Goal: Transaction & Acquisition: Purchase product/service

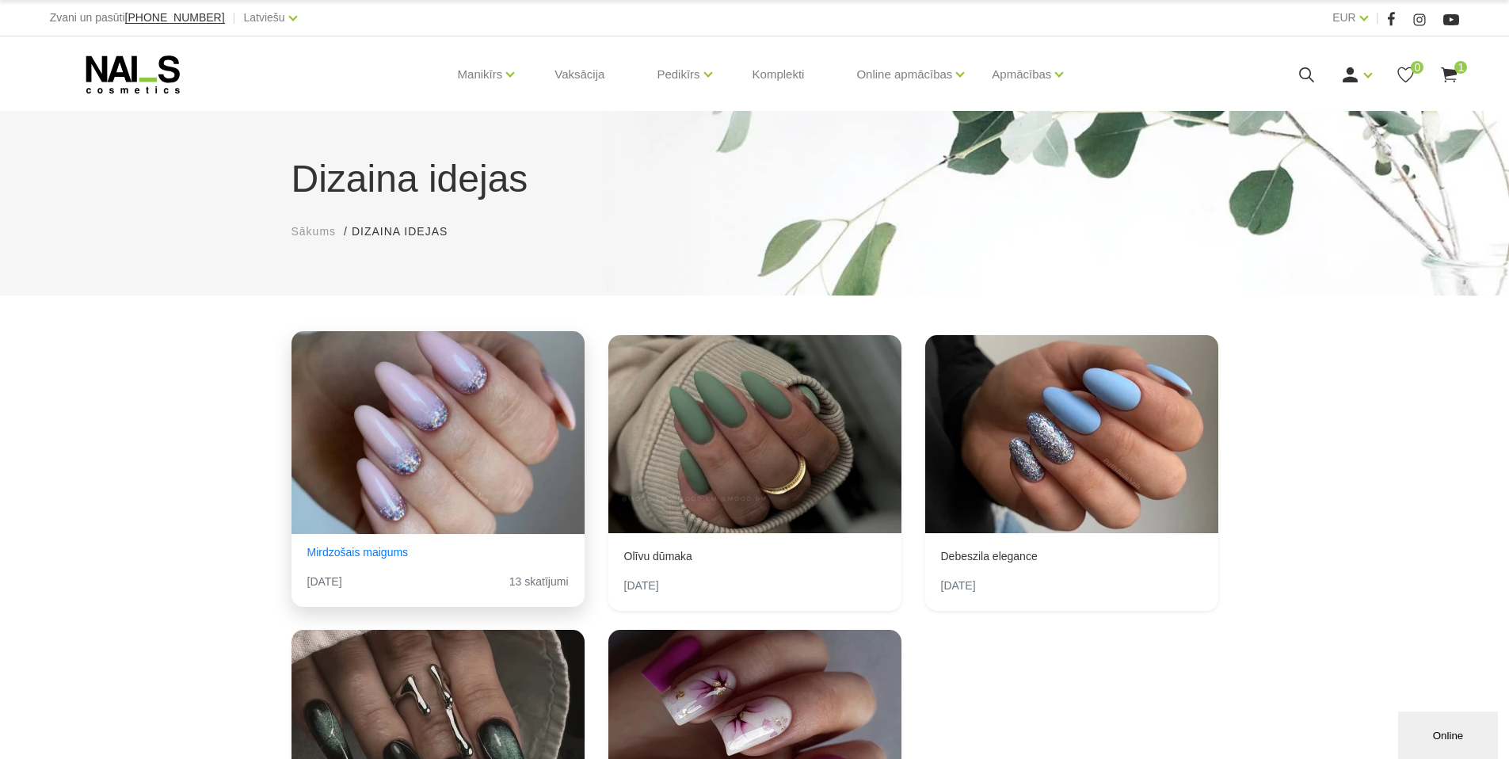
click at [515, 438] on div "View Idea" at bounding box center [437, 430] width 293 height 198
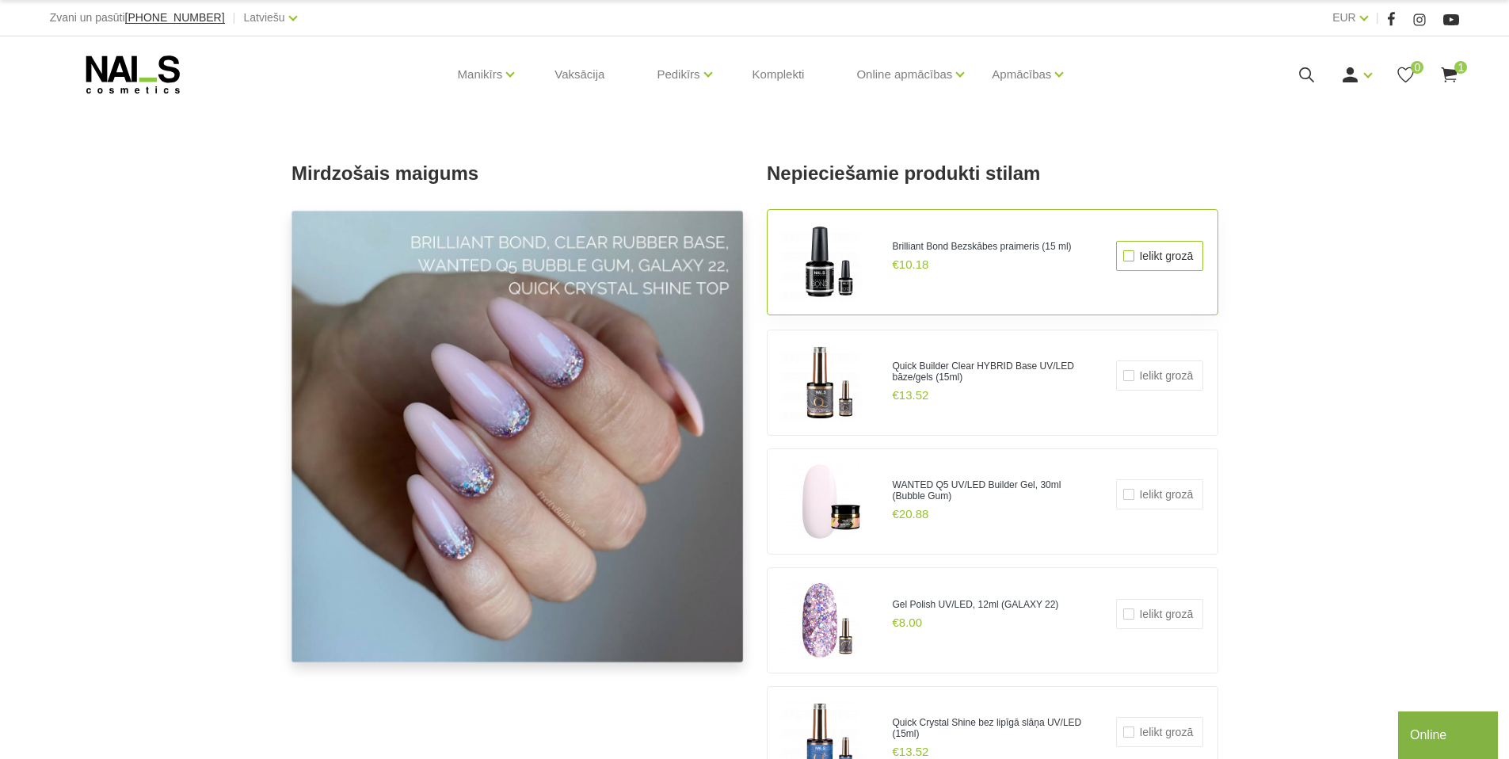
click at [1175, 264] on label "Ielikt grozā" at bounding box center [1159, 256] width 87 height 30
click at [1116, 241] on input "Ielikt grozā" at bounding box center [1116, 241] width 0 height 0
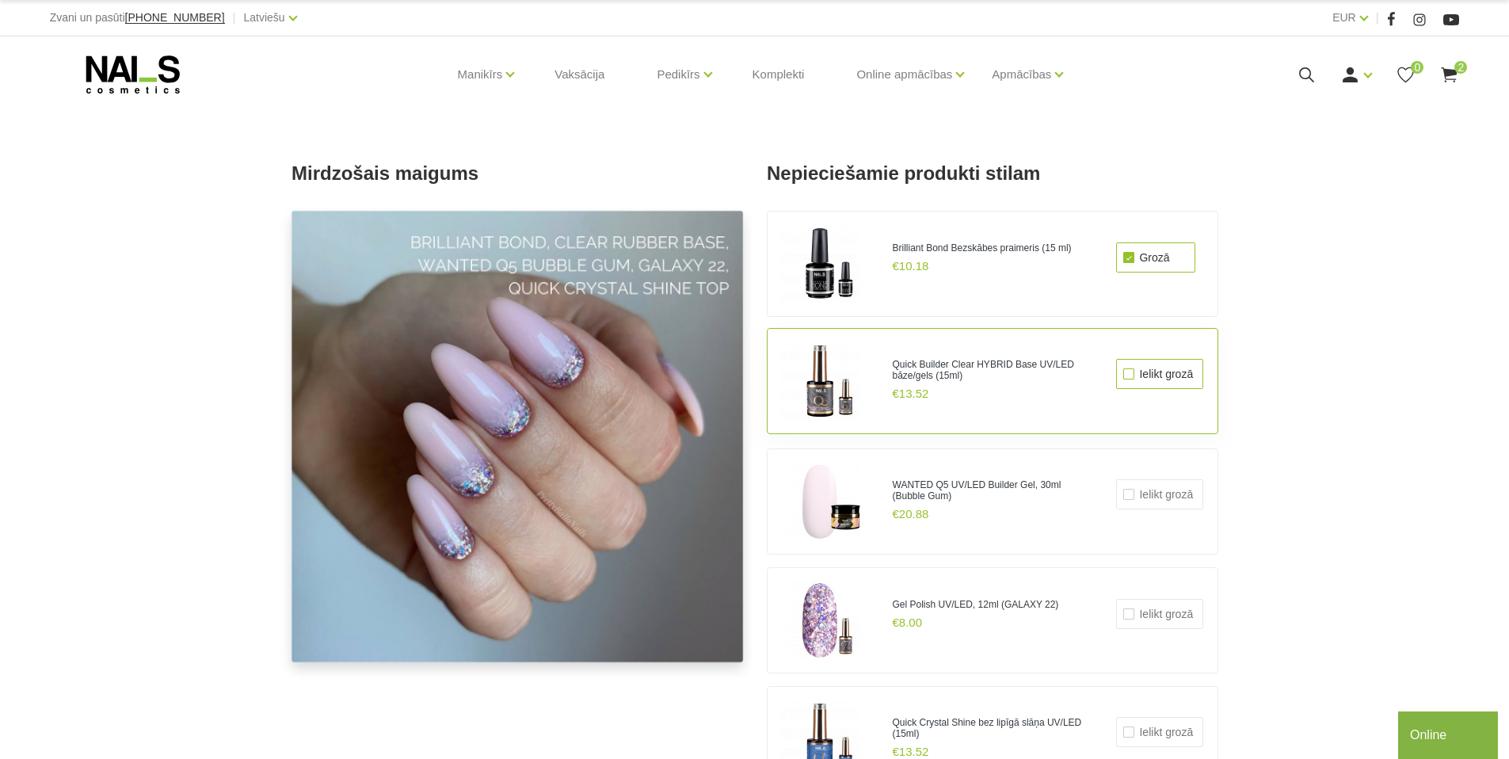
click at [1179, 381] on label "Ielikt grozā" at bounding box center [1159, 374] width 87 height 30
click at [1116, 359] on input "Ielikt grozā" at bounding box center [1116, 359] width 0 height 0
click at [1155, 496] on label "Ielikt grozā" at bounding box center [1159, 492] width 87 height 30
click at [1116, 477] on input "Ielikt grozā" at bounding box center [1116, 477] width 0 height 0
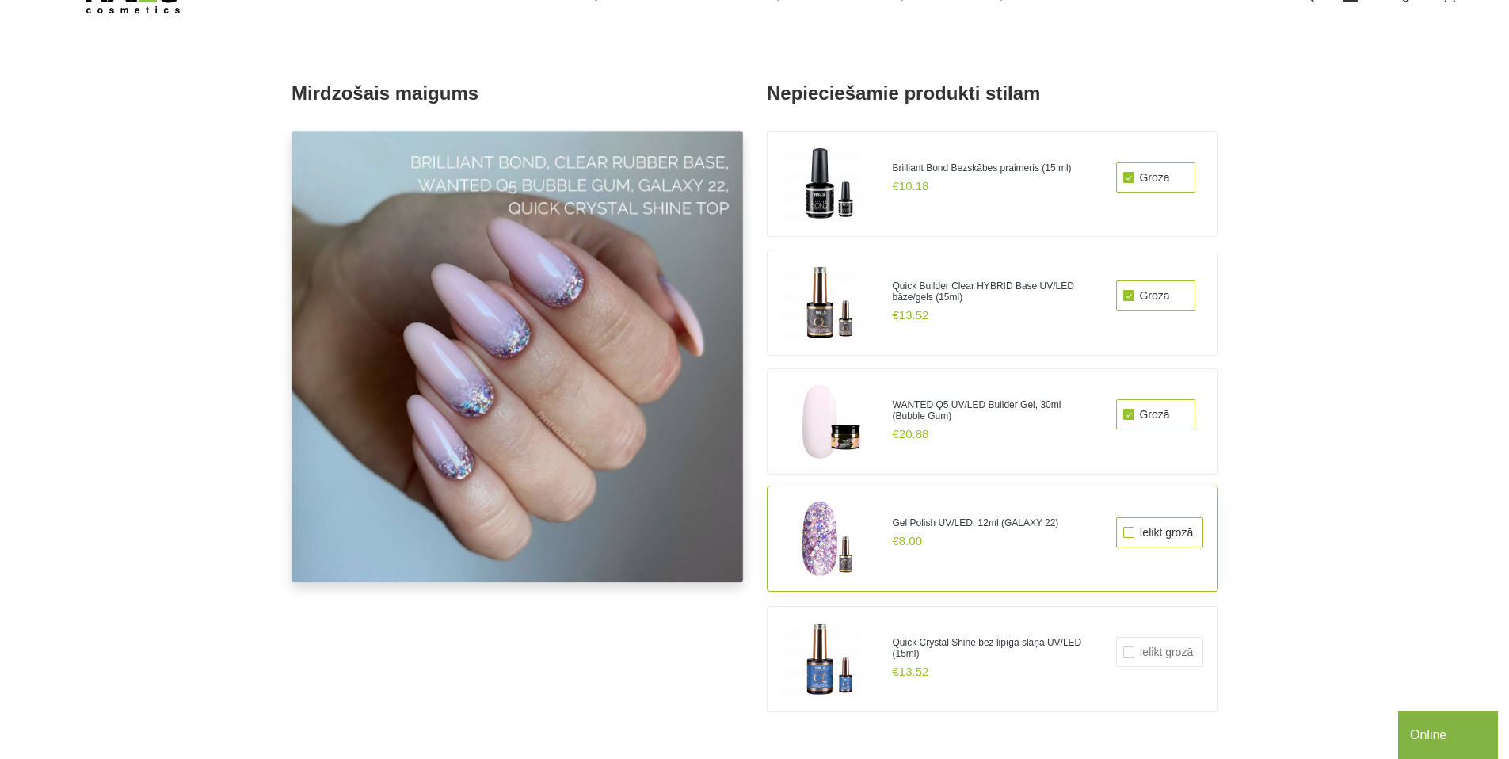
click at [1185, 535] on label "Ielikt grozā" at bounding box center [1159, 532] width 87 height 30
click at [1116, 517] on input "Ielikt grozā" at bounding box center [1116, 517] width 0 height 0
click at [1165, 651] on label "Ielikt grozā" at bounding box center [1159, 650] width 87 height 30
click at [1116, 635] on input "Ielikt grozā" at bounding box center [1116, 635] width 0 height 0
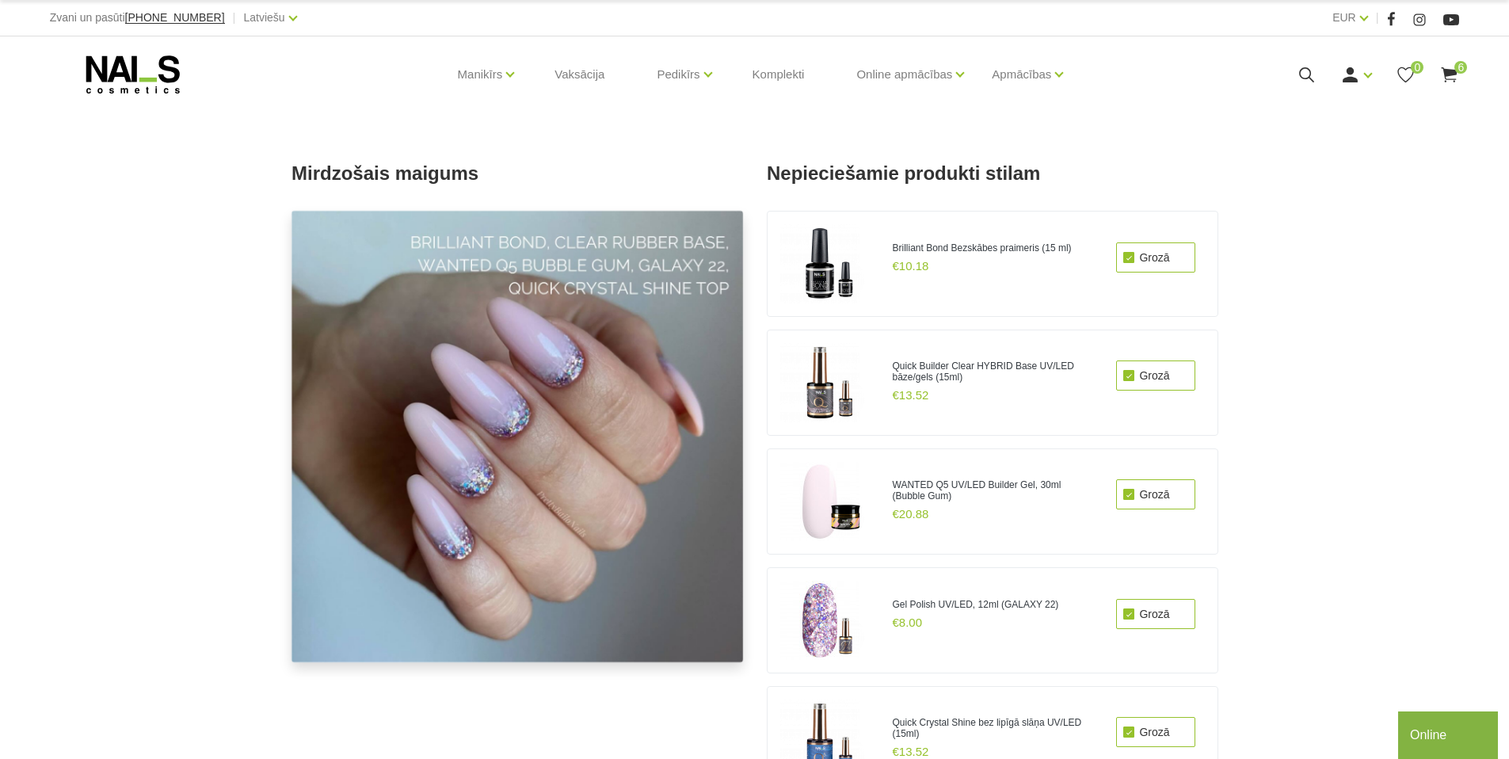
scroll to position [10, 0]
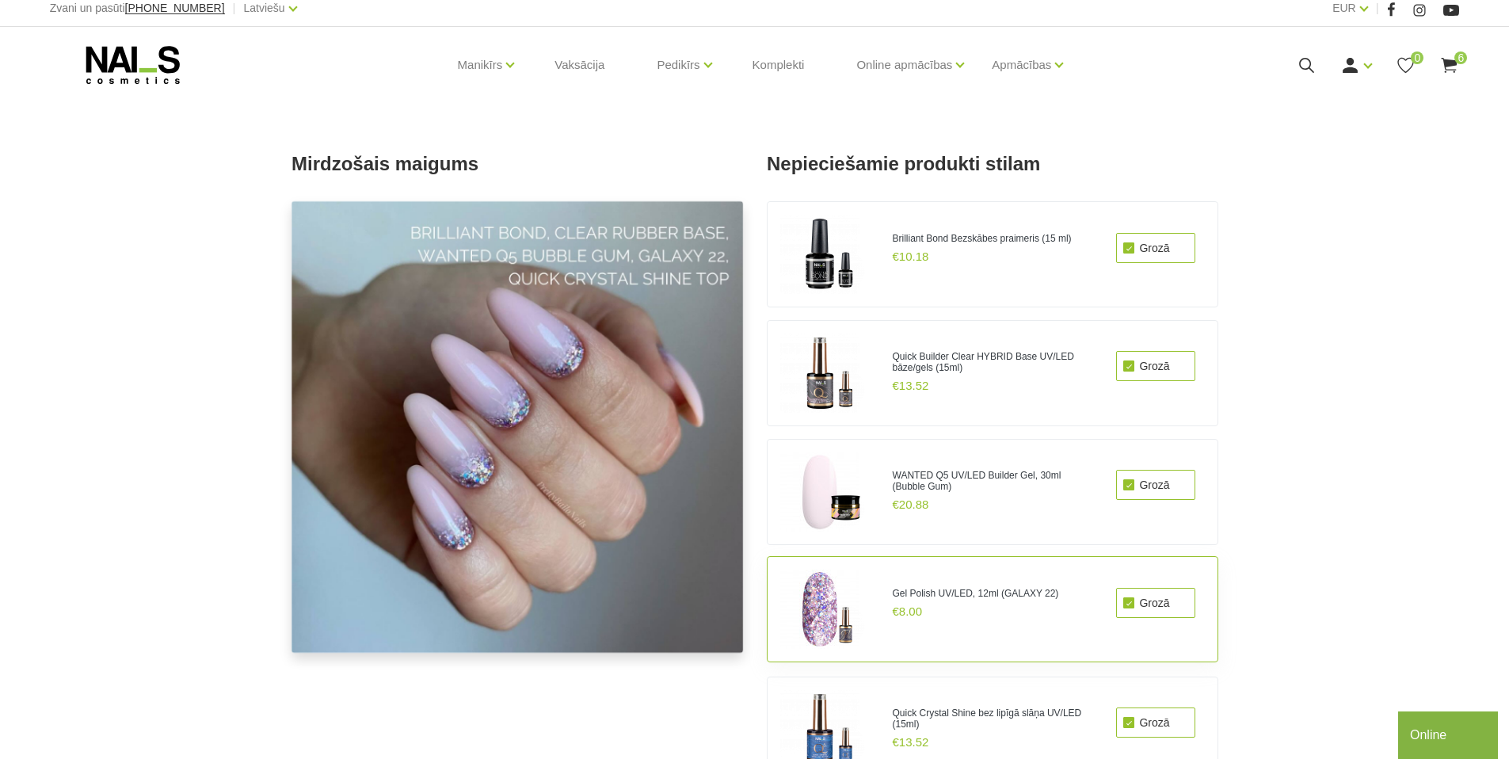
click at [1166, 595] on label "Grozā" at bounding box center [1155, 603] width 79 height 30
click at [1116, 588] on input "Grozā" at bounding box center [1116, 588] width 0 height 0
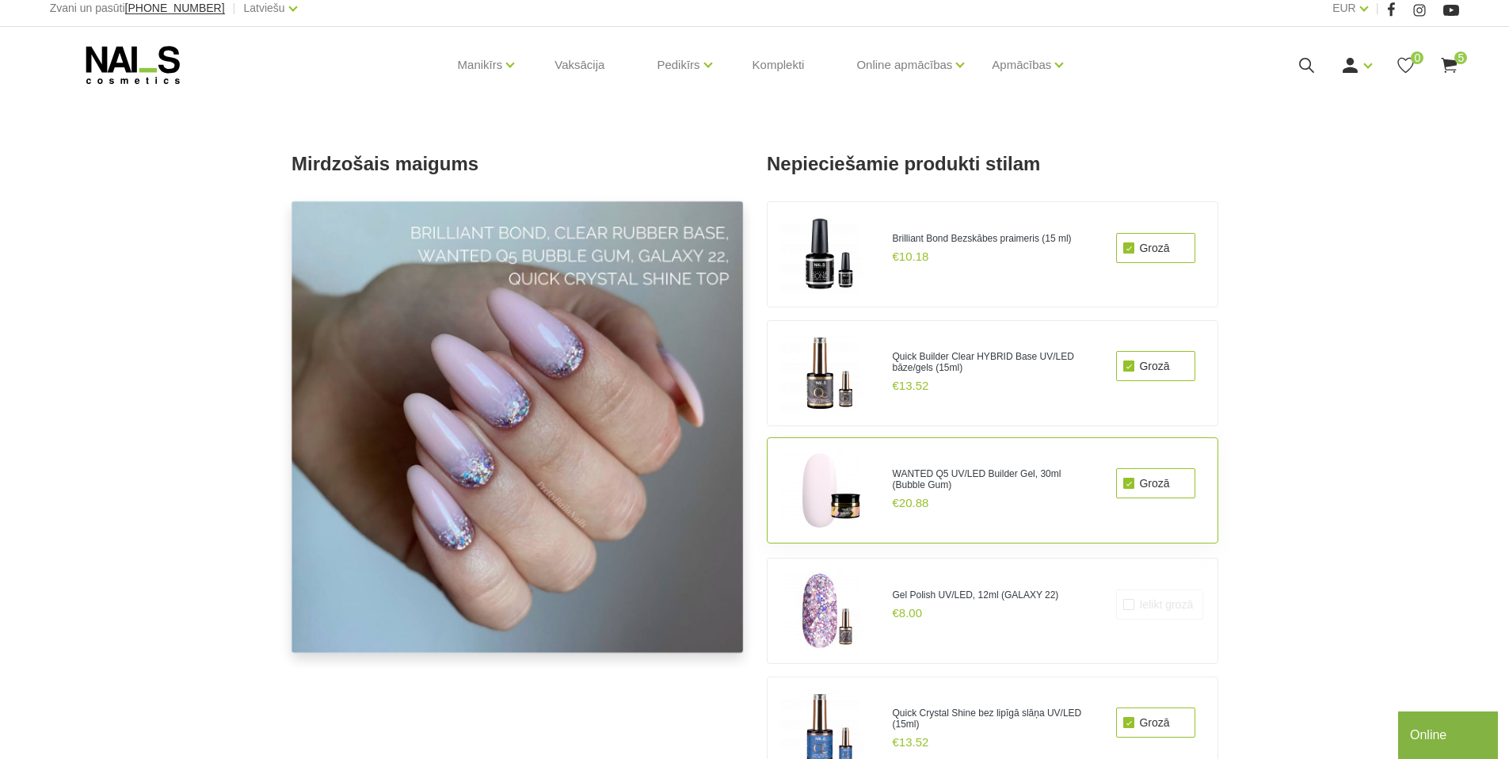
click at [1137, 481] on label "Grozā" at bounding box center [1155, 483] width 79 height 30
click at [1116, 468] on input "Grozā" at bounding box center [1116, 468] width 0 height 0
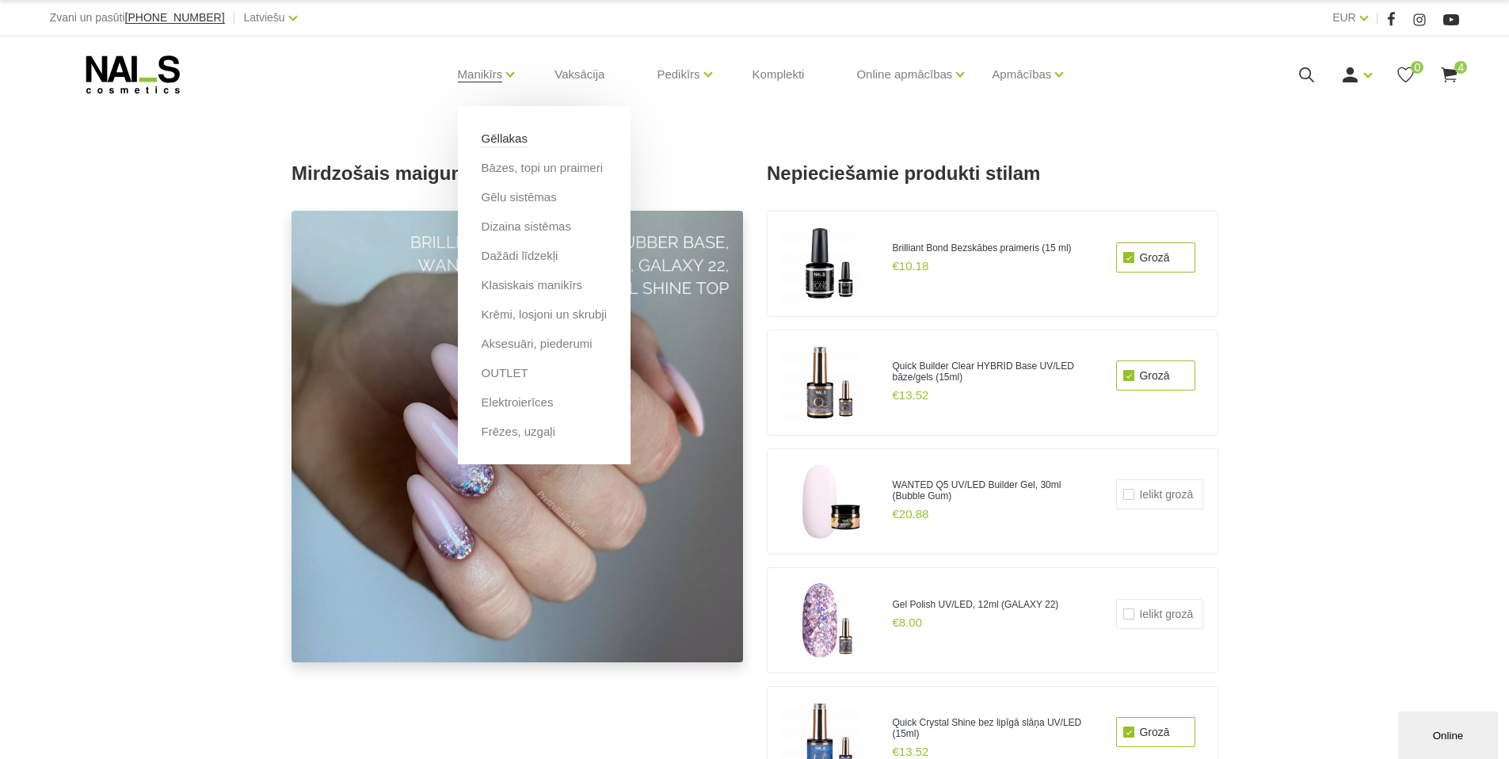
click at [501, 144] on link "Gēllakas" at bounding box center [504, 138] width 46 height 17
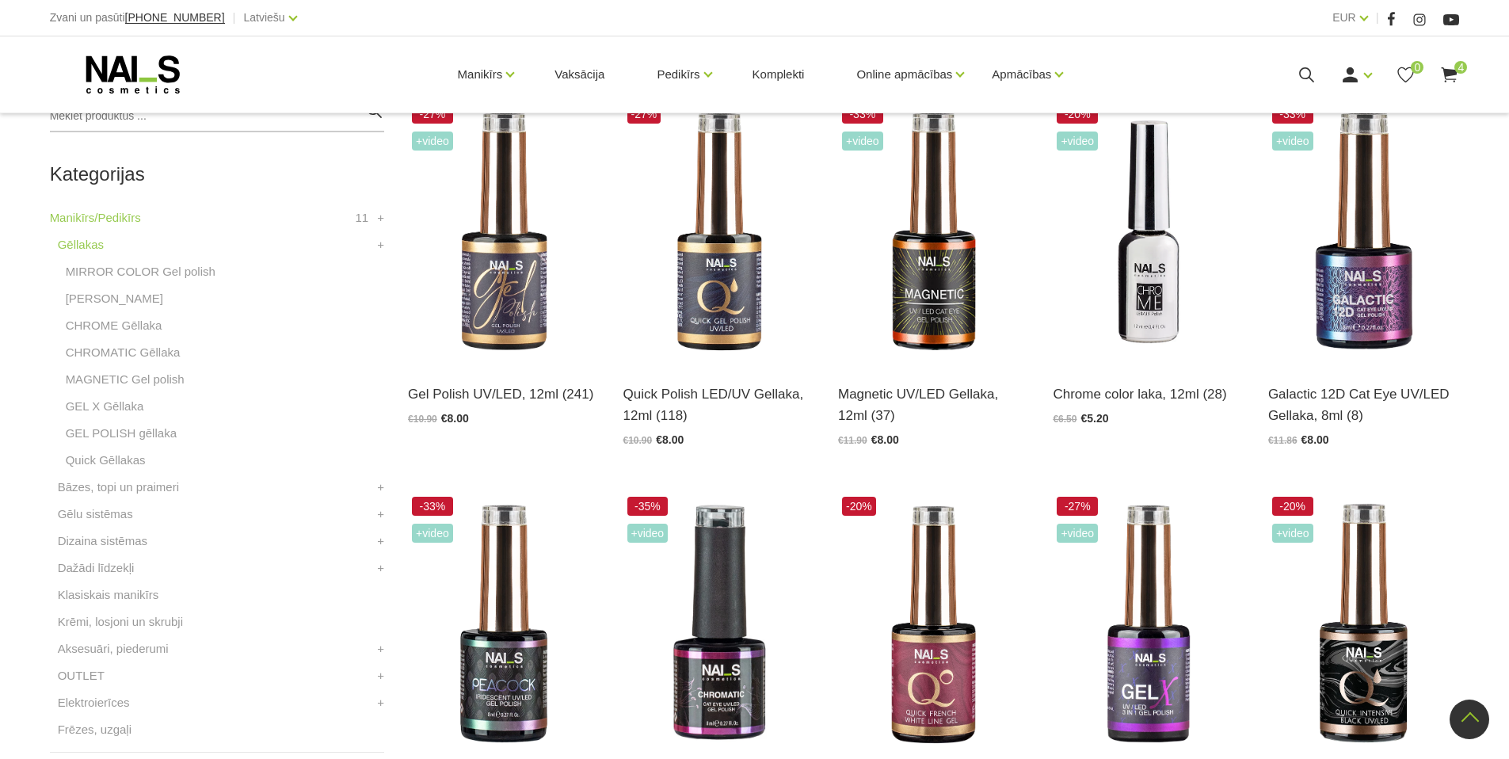
scroll to position [118, 0]
